Goal: Go to known website: Access a specific website the user already knows

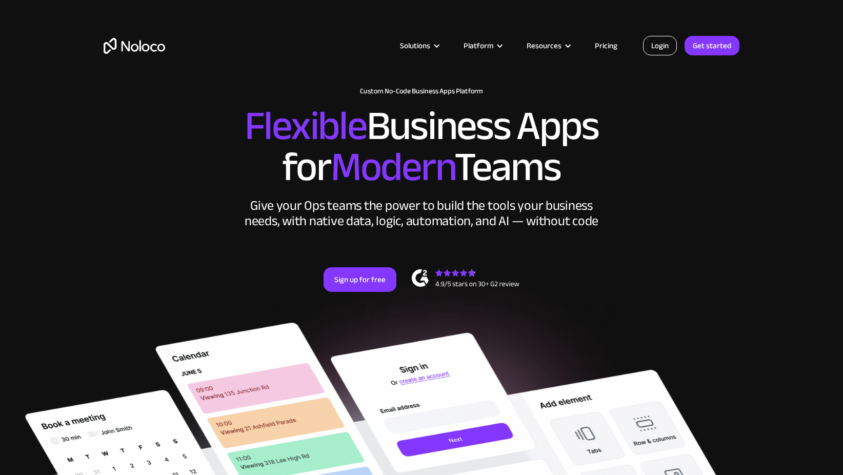
click at [665, 44] on link "Login" at bounding box center [660, 45] width 34 height 19
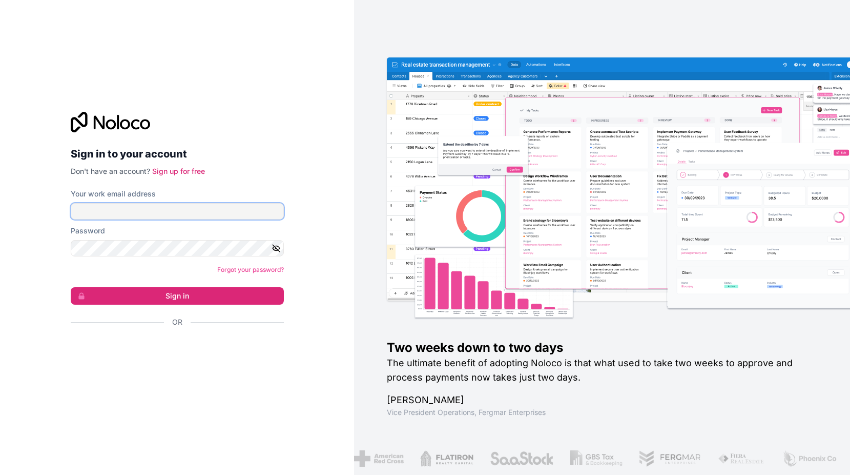
type input "kmp@finteam.net"
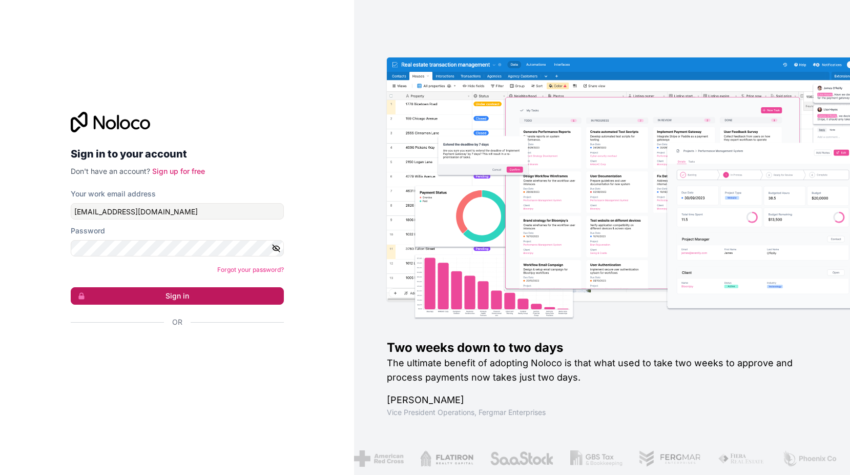
click at [170, 293] on button "Sign in" at bounding box center [177, 295] width 213 height 17
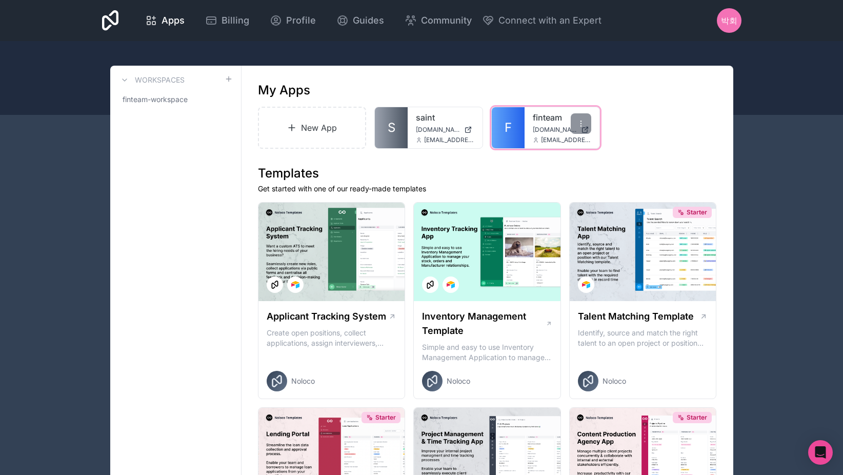
click at [553, 116] on link "finteam" at bounding box center [562, 117] width 58 height 12
